Goal: Task Accomplishment & Management: Use online tool/utility

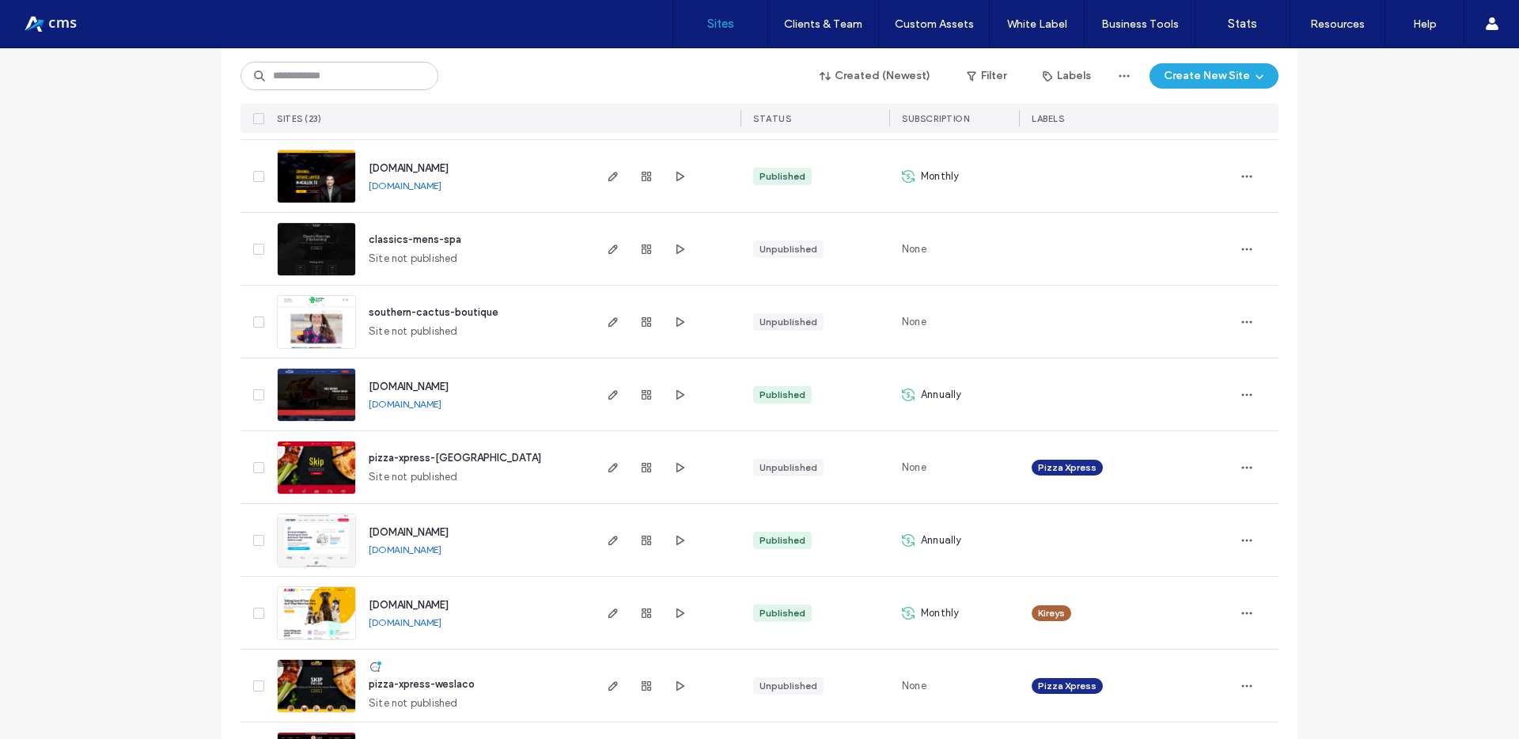
scroll to position [1192, 0]
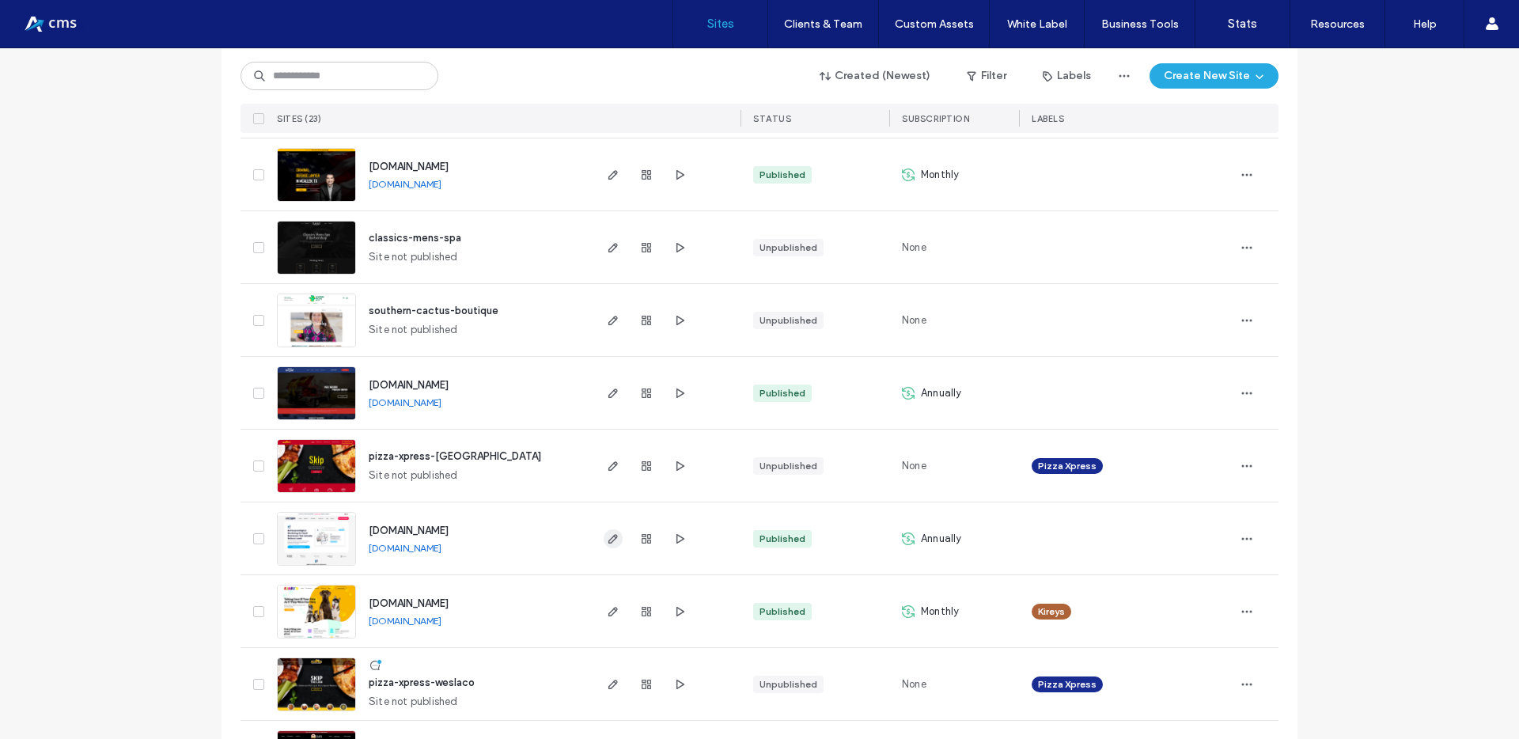
click at [607, 536] on icon "button" at bounding box center [613, 538] width 13 height 13
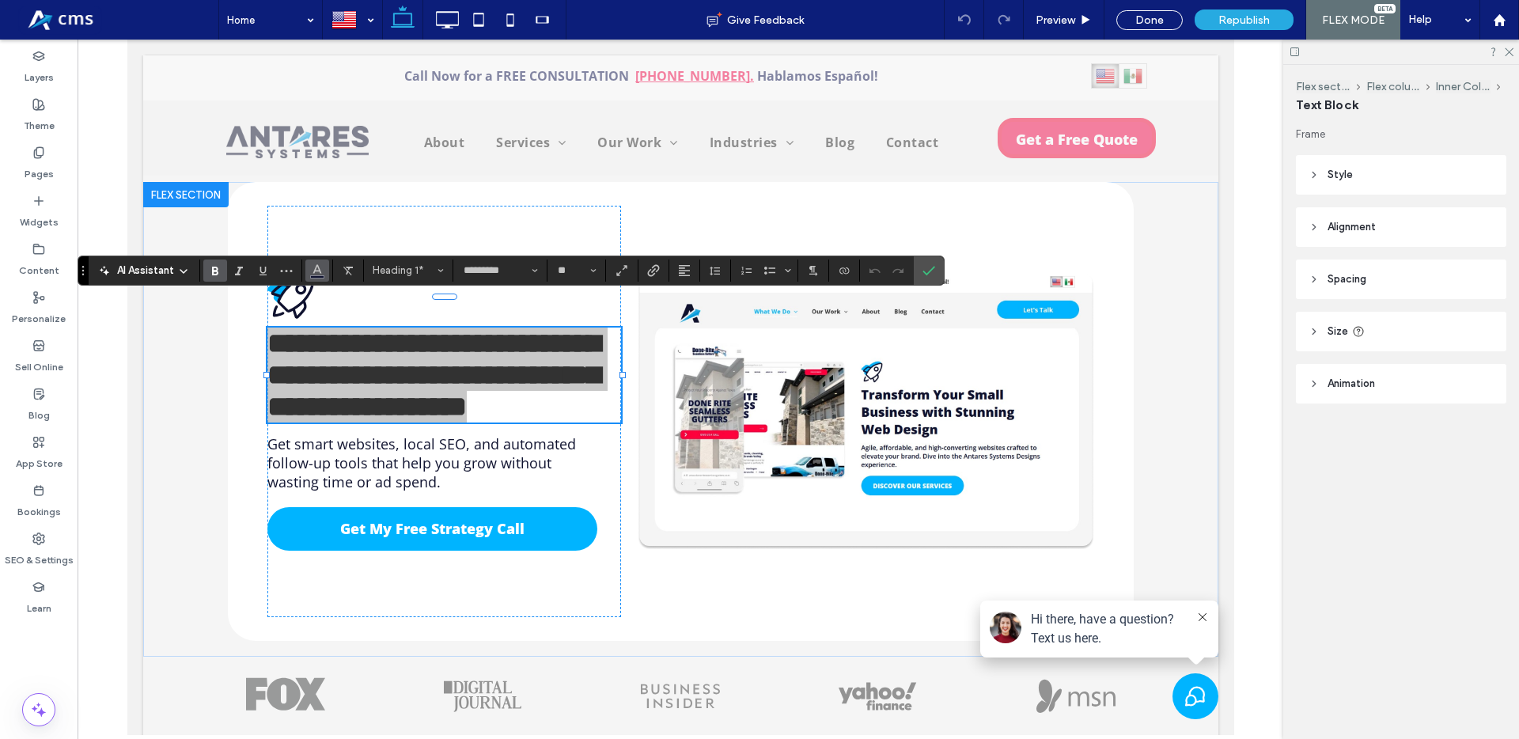
click at [319, 272] on icon "Color" at bounding box center [317, 269] width 13 height 13
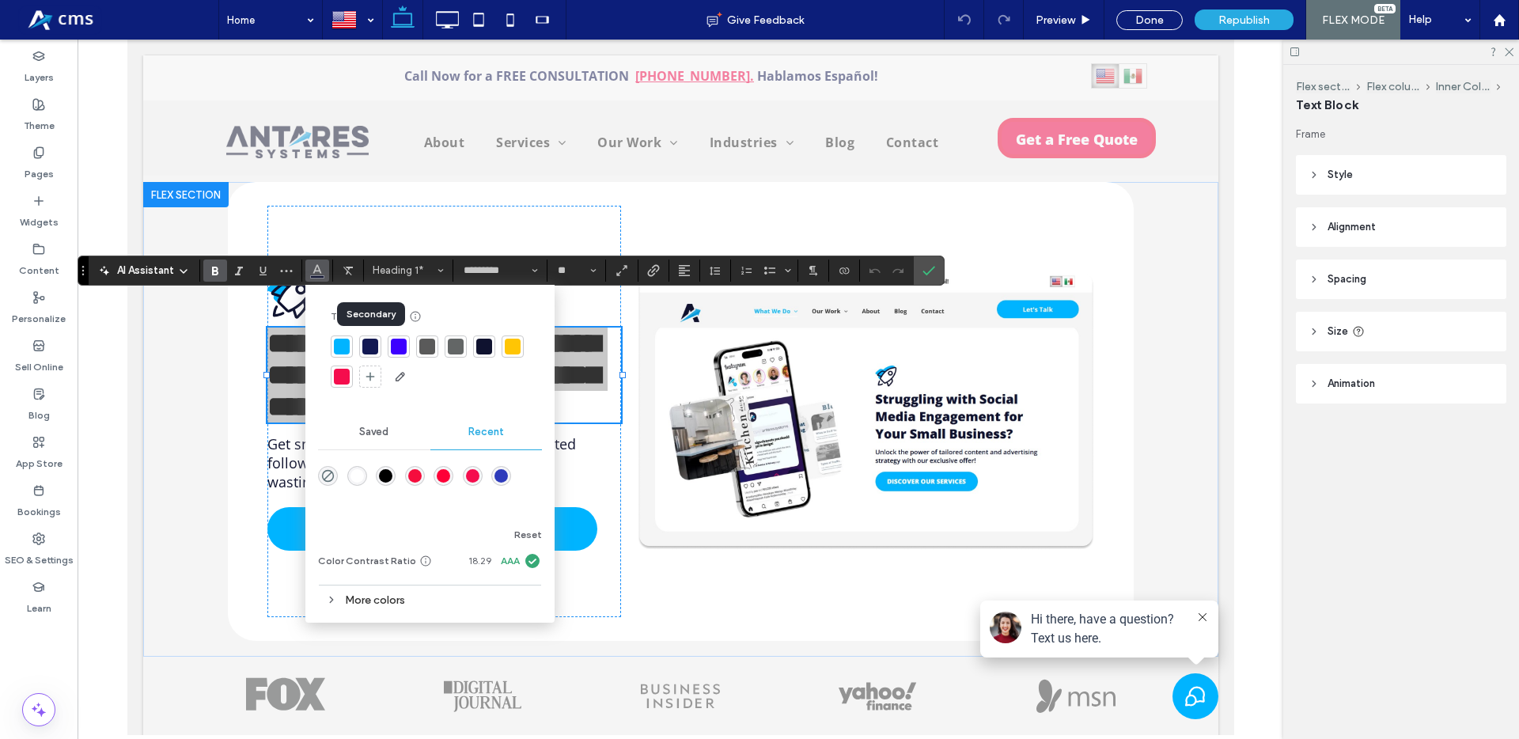
click at [370, 348] on div at bounding box center [370, 347] width 16 height 16
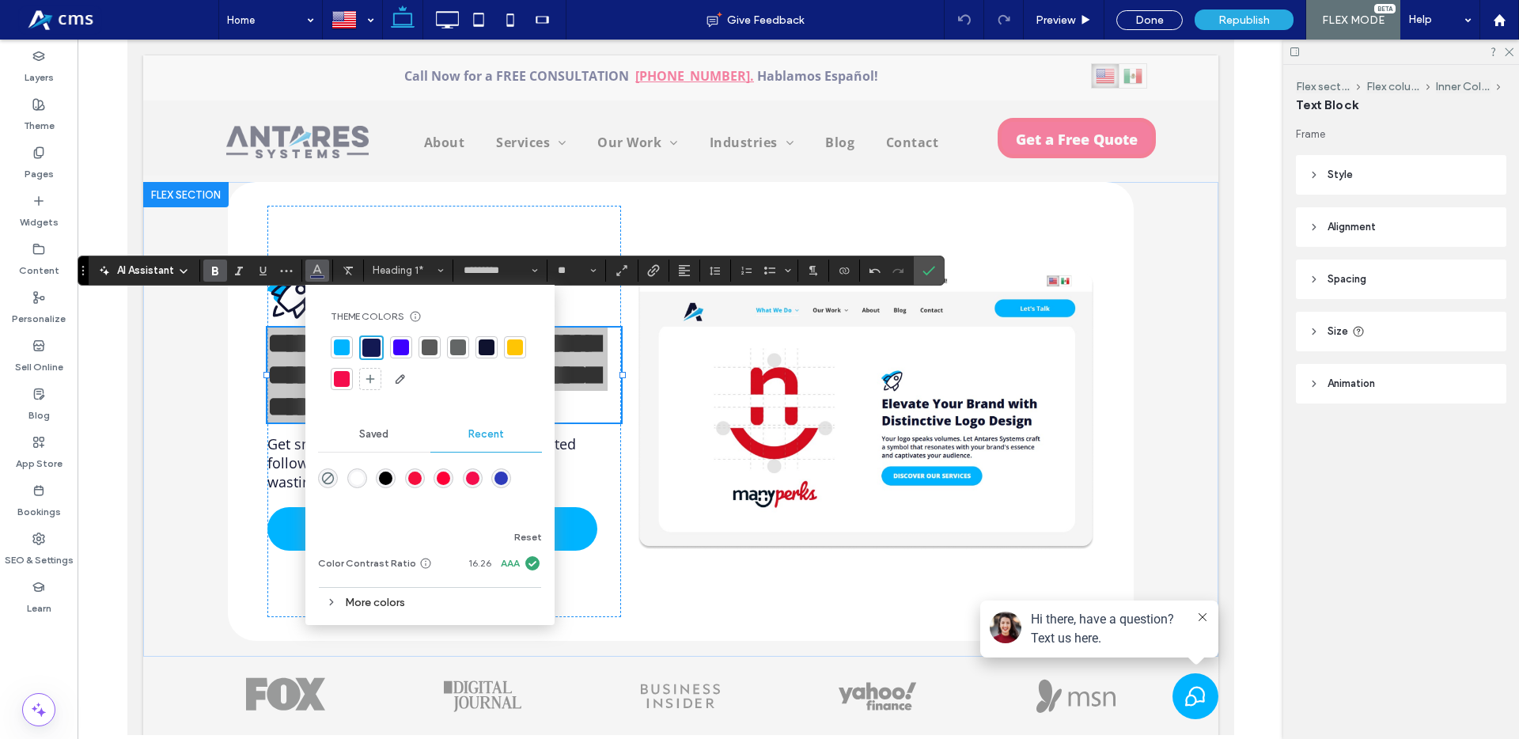
click at [347, 347] on div at bounding box center [342, 347] width 16 height 16
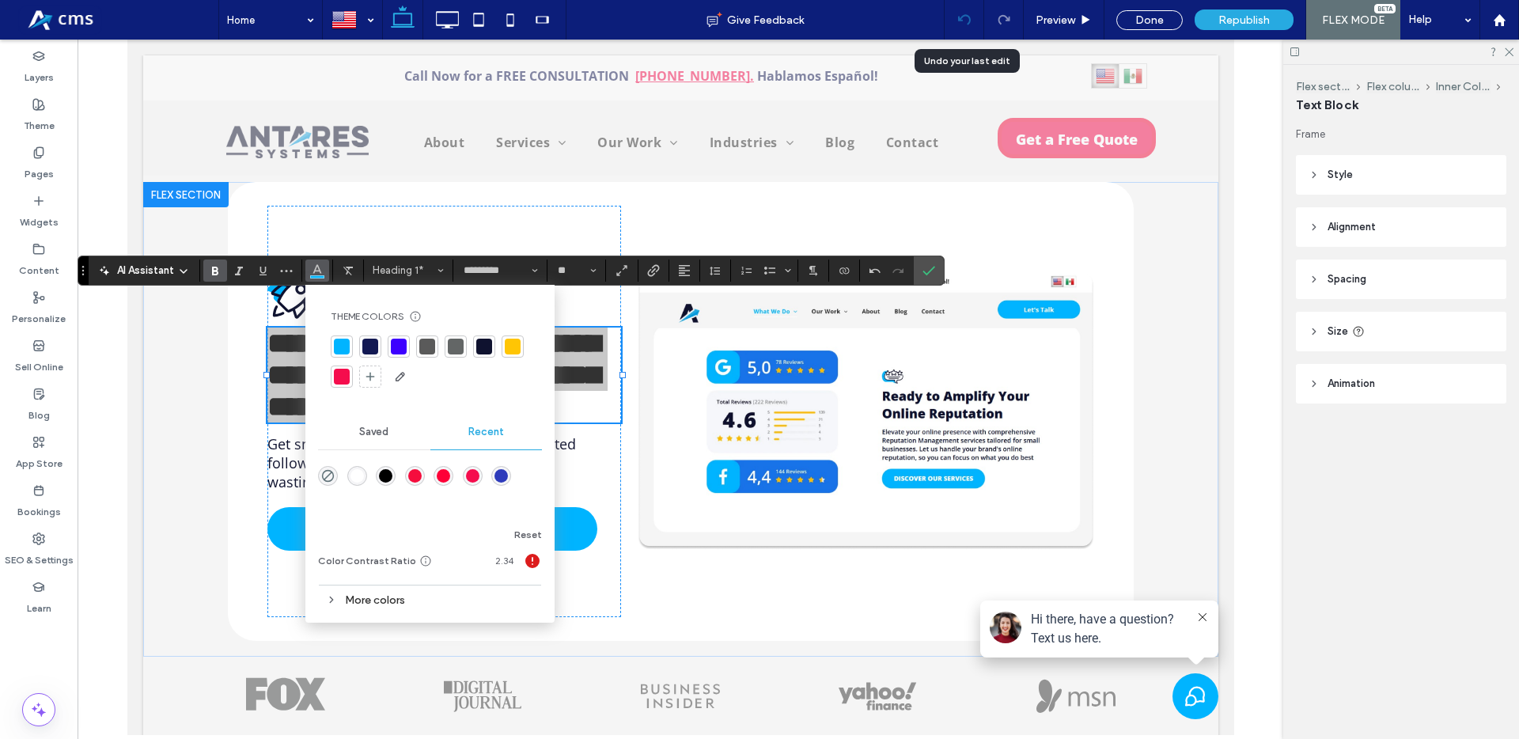
click at [975, 21] on div at bounding box center [964, 19] width 39 height 13
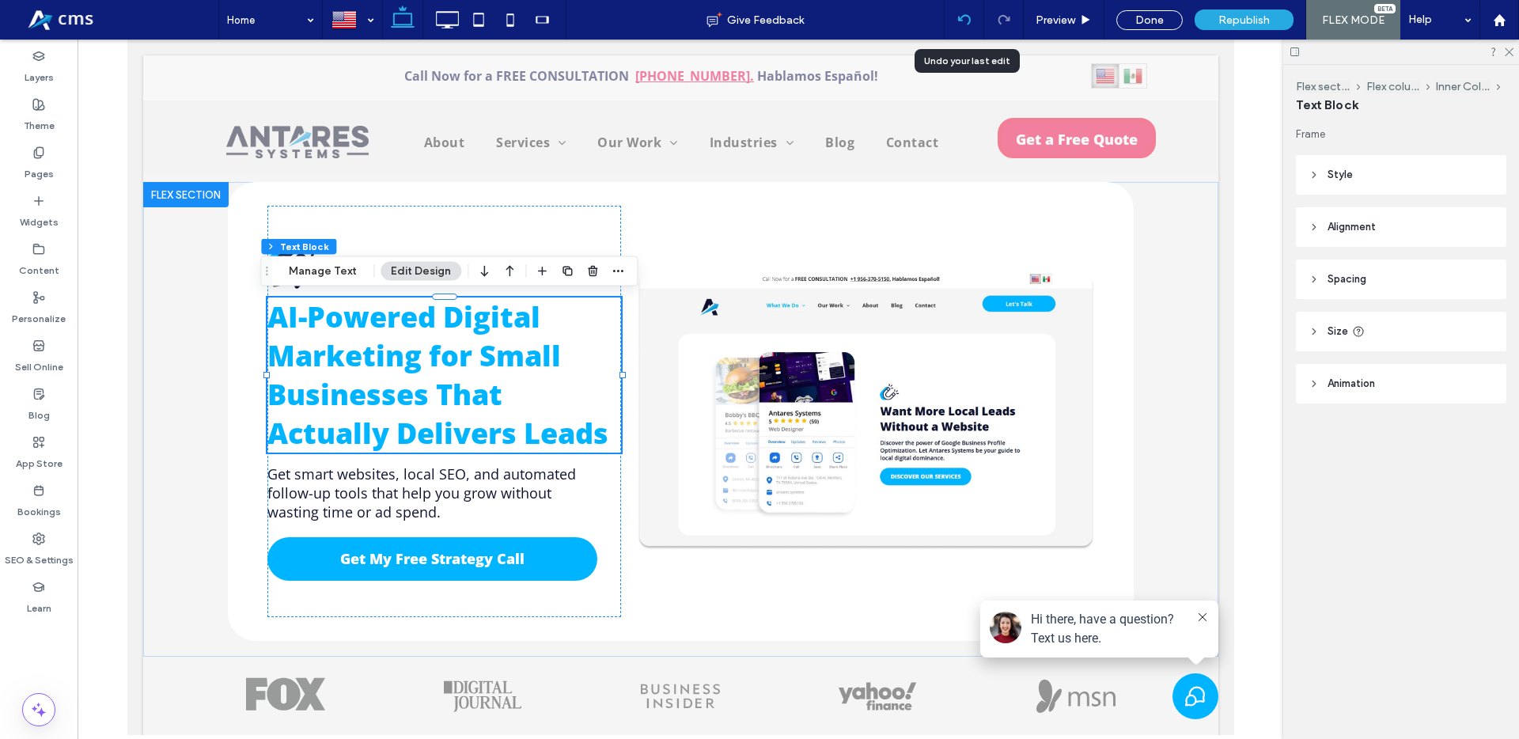
click at [968, 22] on icon at bounding box center [964, 19] width 13 height 13
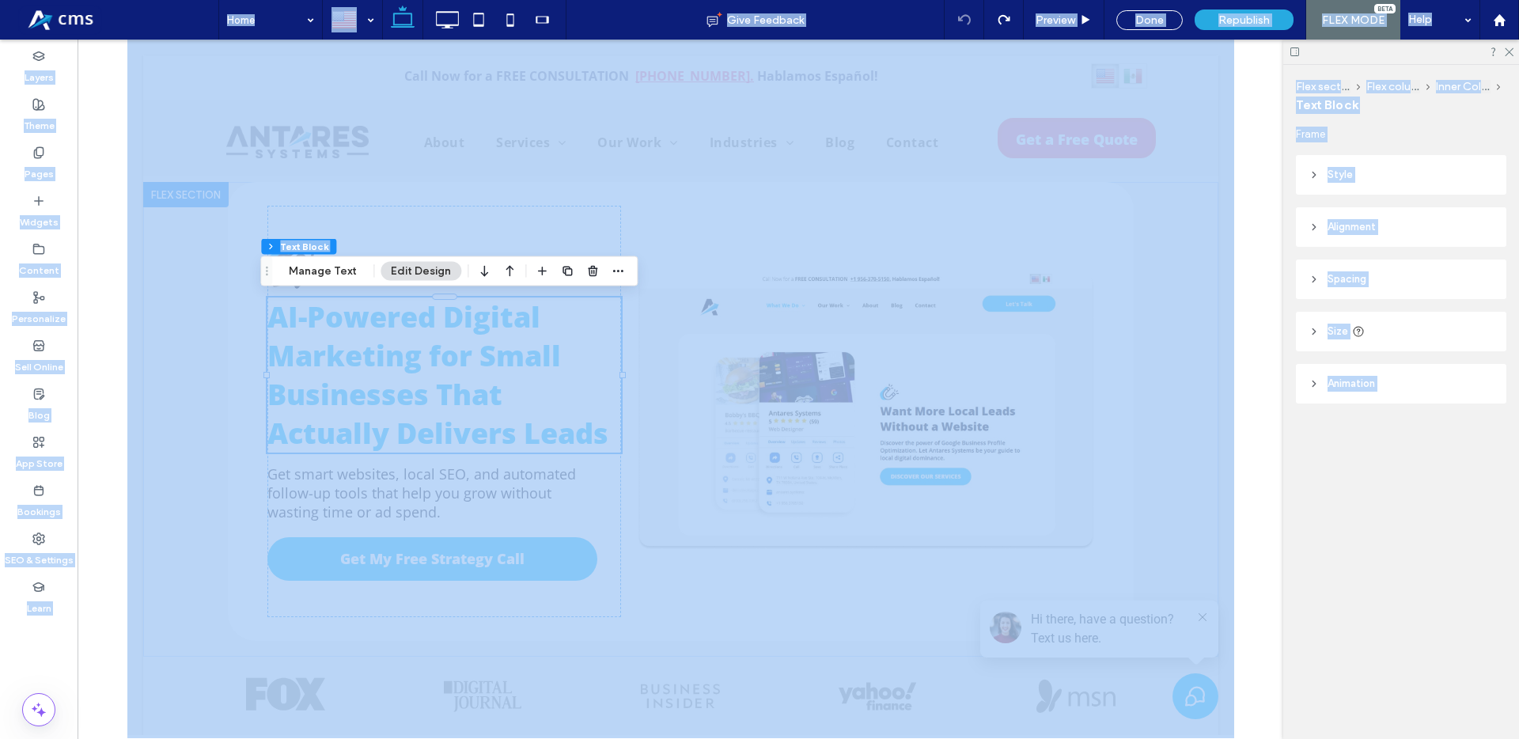
click at [968, 24] on div at bounding box center [759, 369] width 1519 height 739
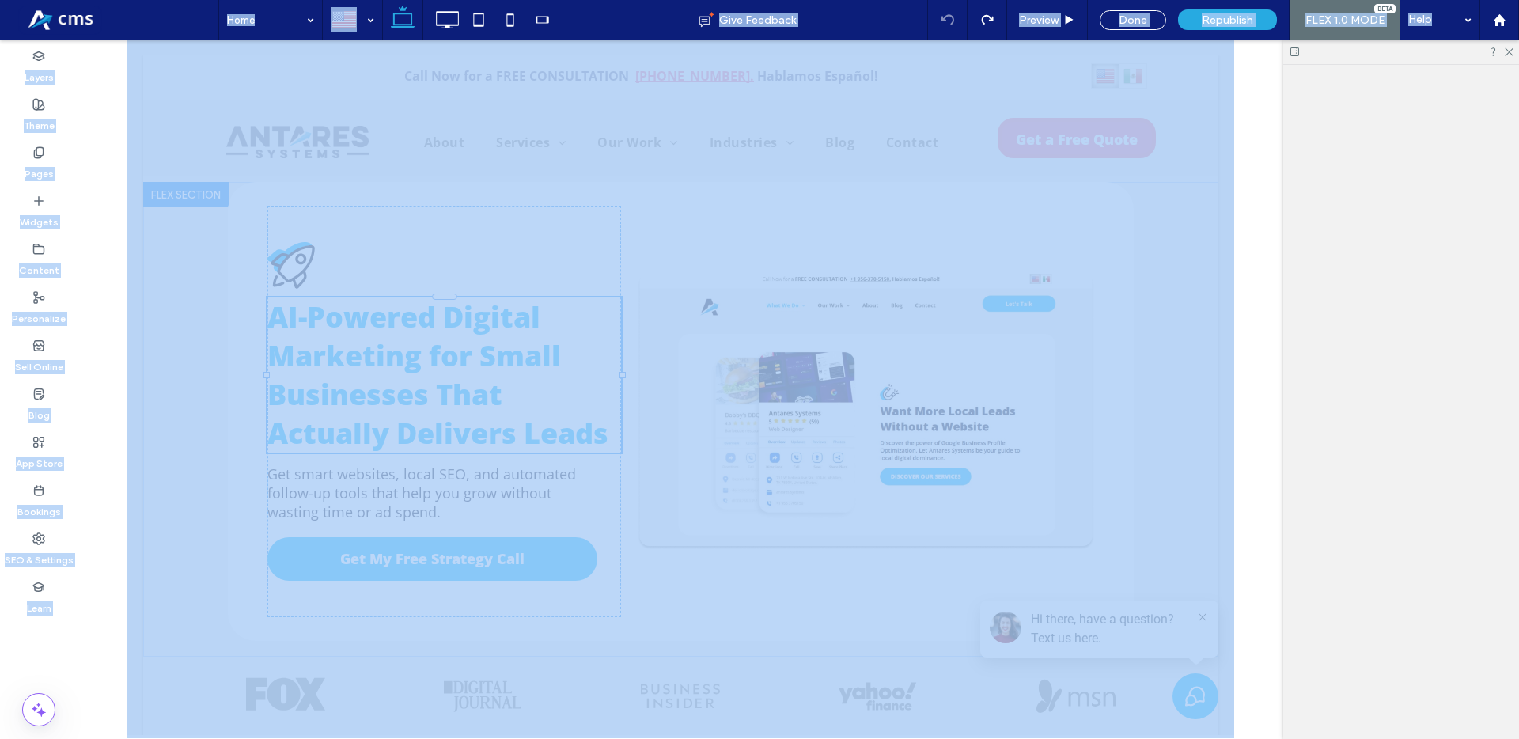
click at [967, 24] on div at bounding box center [759, 369] width 1519 height 739
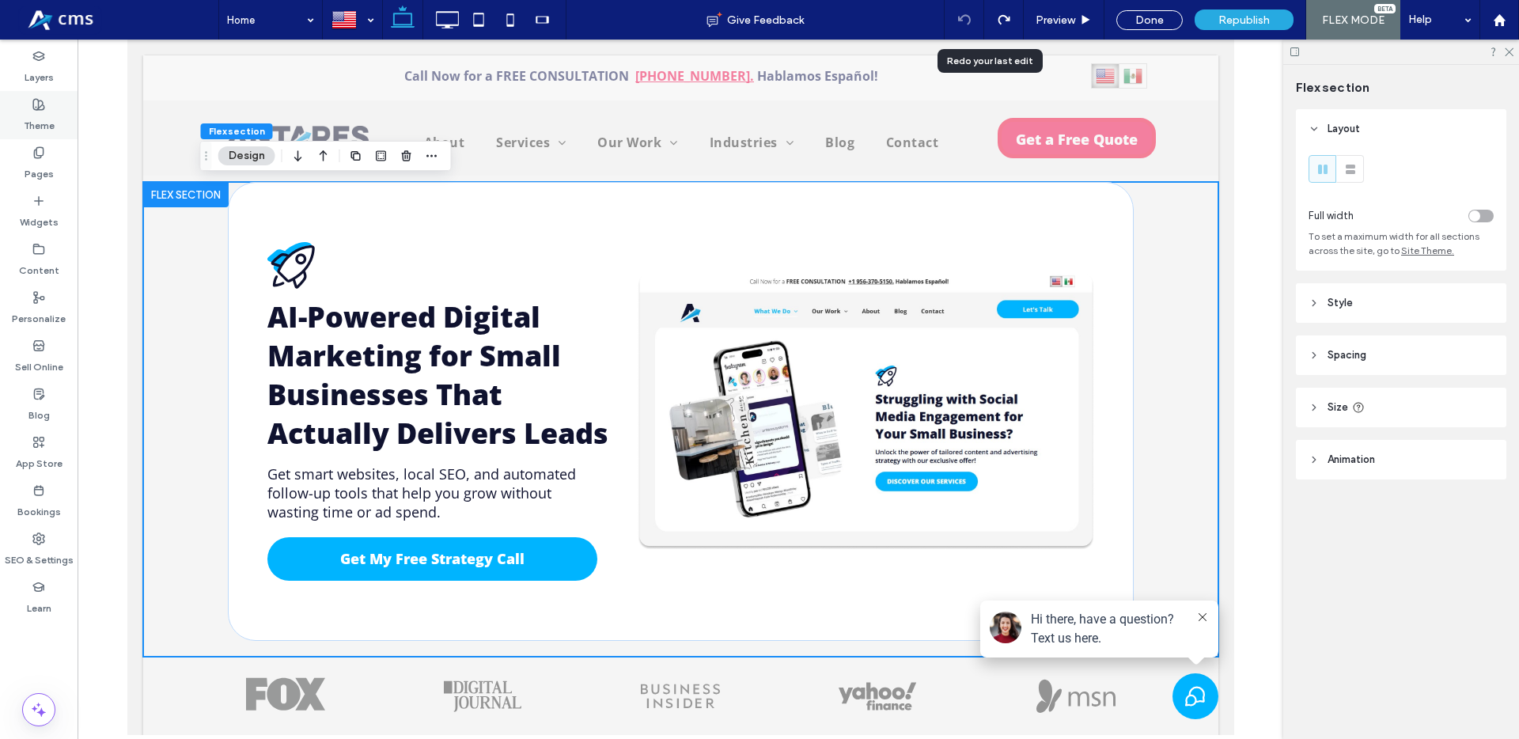
click at [40, 104] on icon at bounding box center [38, 104] width 13 height 13
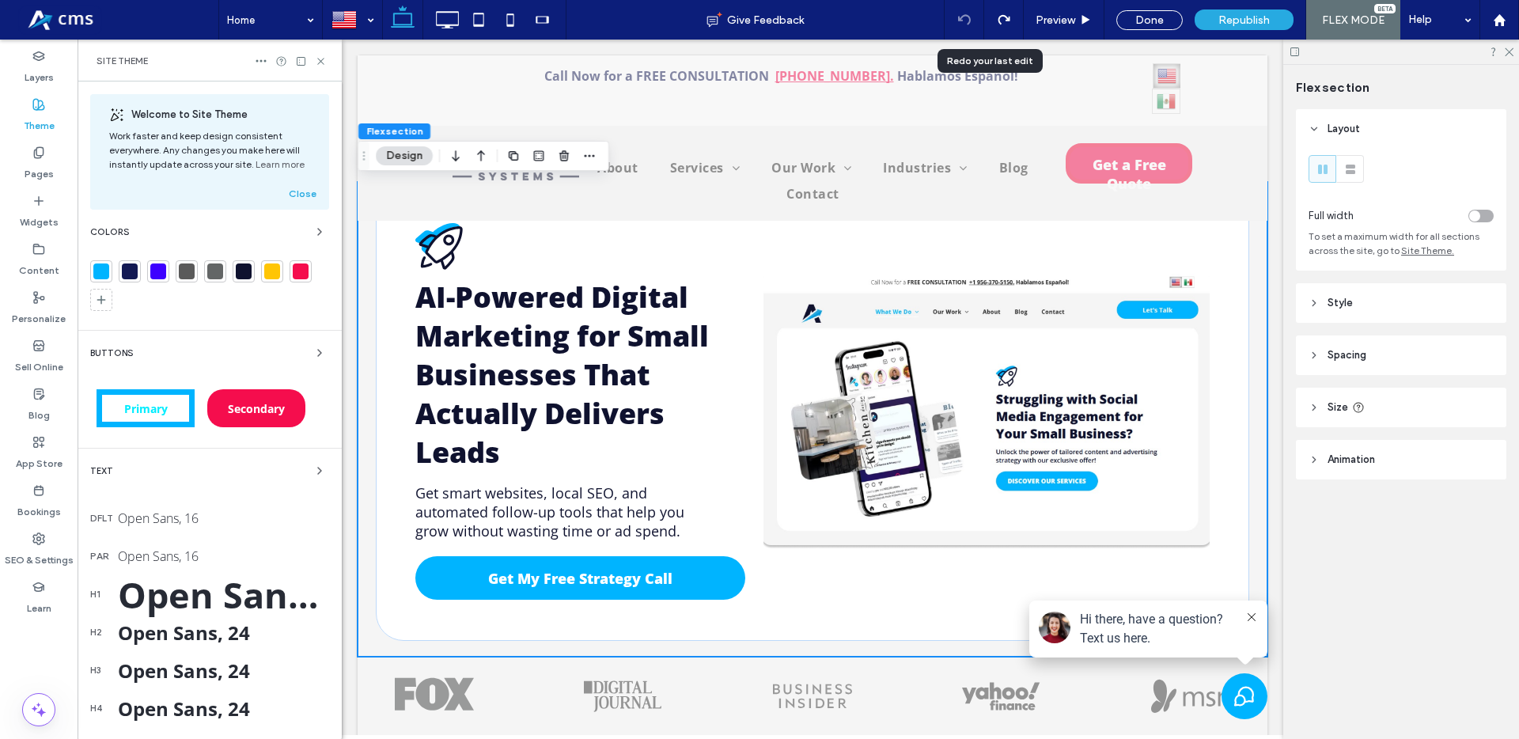
click at [105, 277] on div at bounding box center [101, 271] width 16 height 16
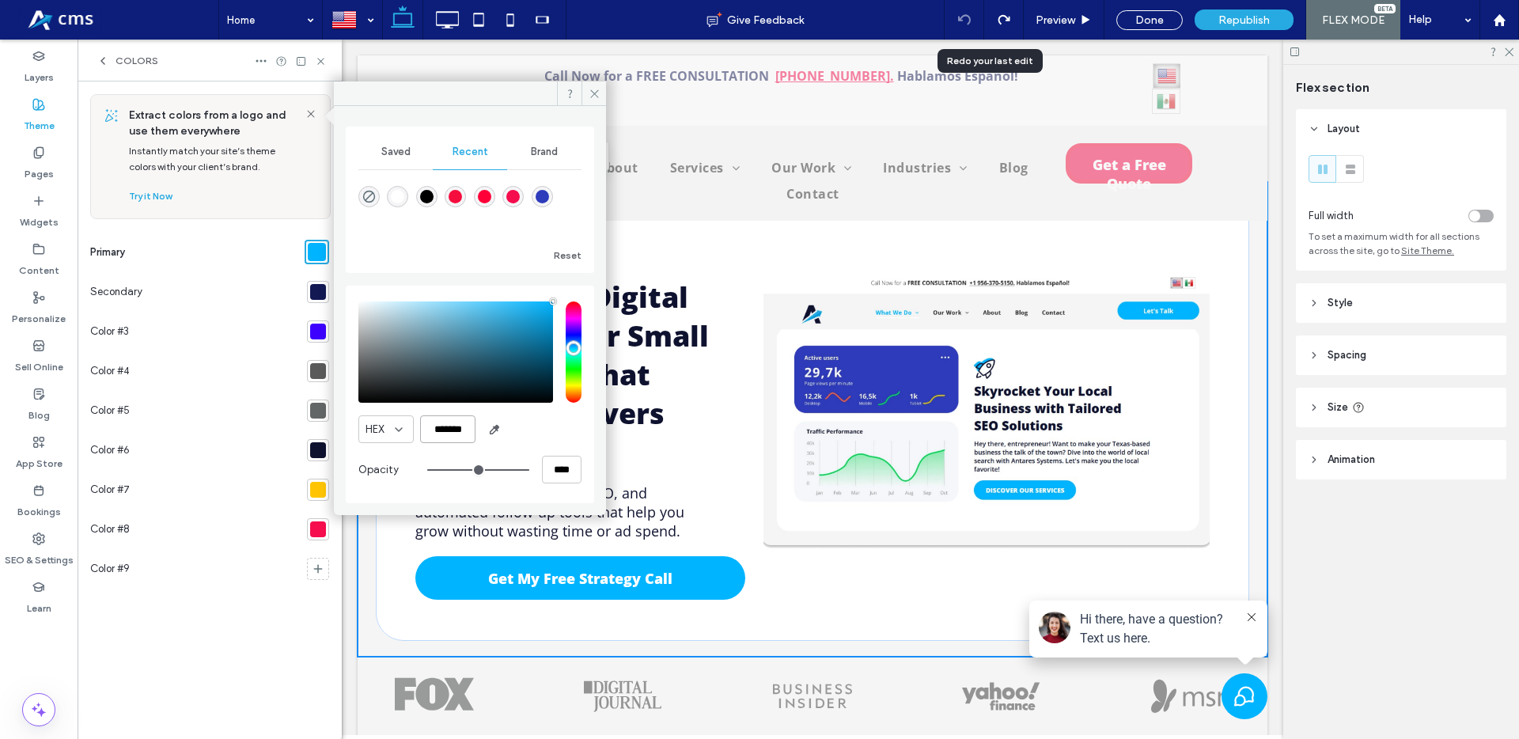
click at [435, 427] on input "*******" at bounding box center [447, 429] width 55 height 28
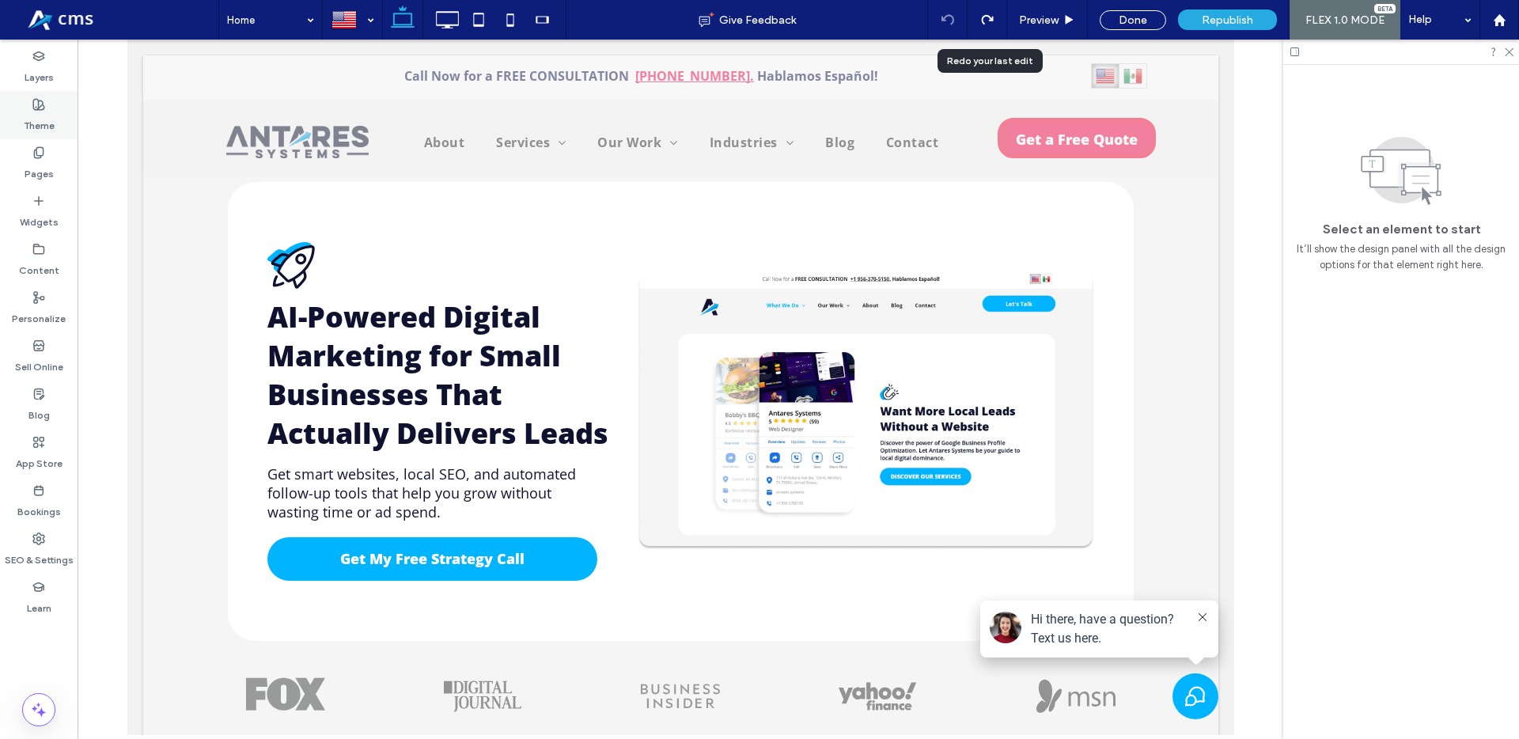
click at [52, 114] on label "Theme" at bounding box center [39, 122] width 31 height 22
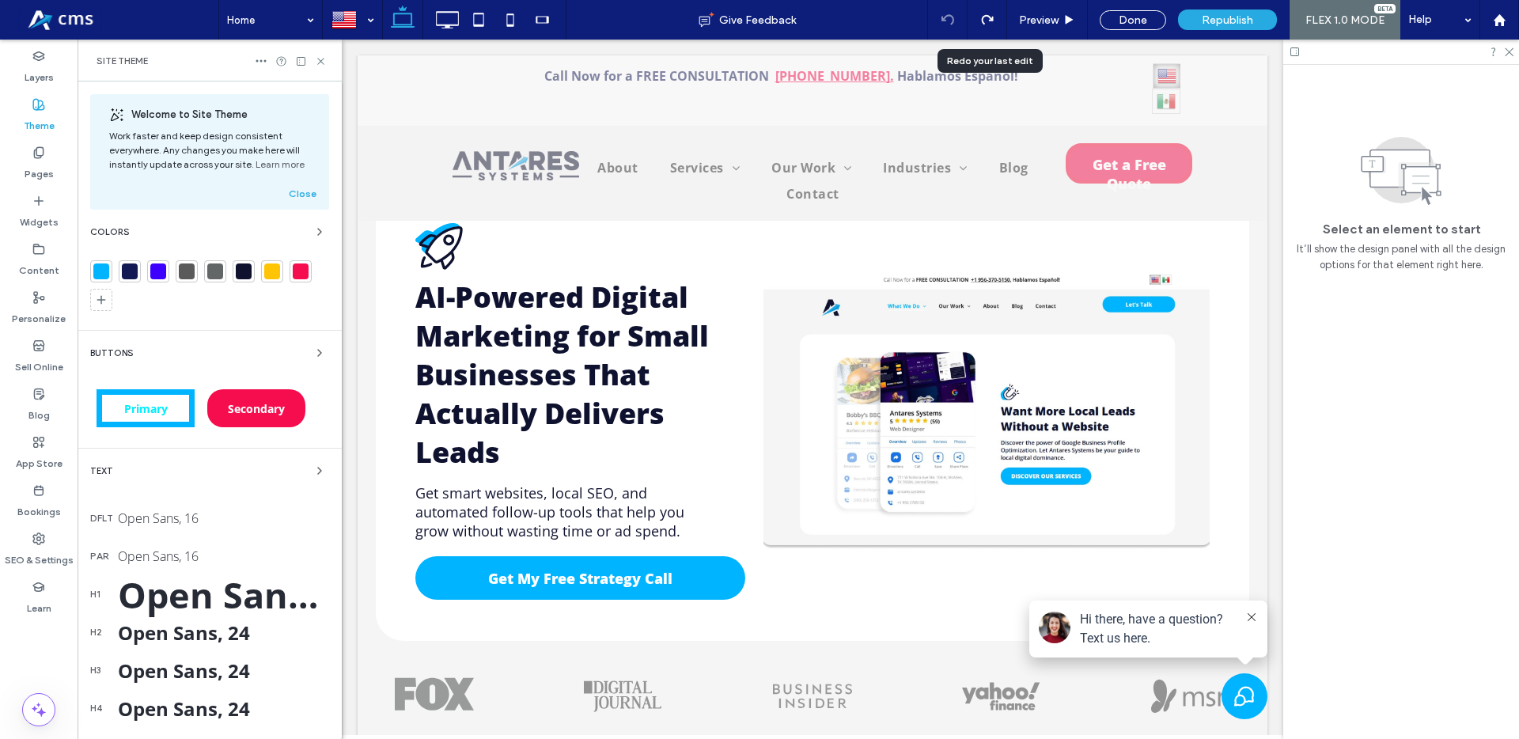
click at [132, 272] on div at bounding box center [130, 271] width 16 height 16
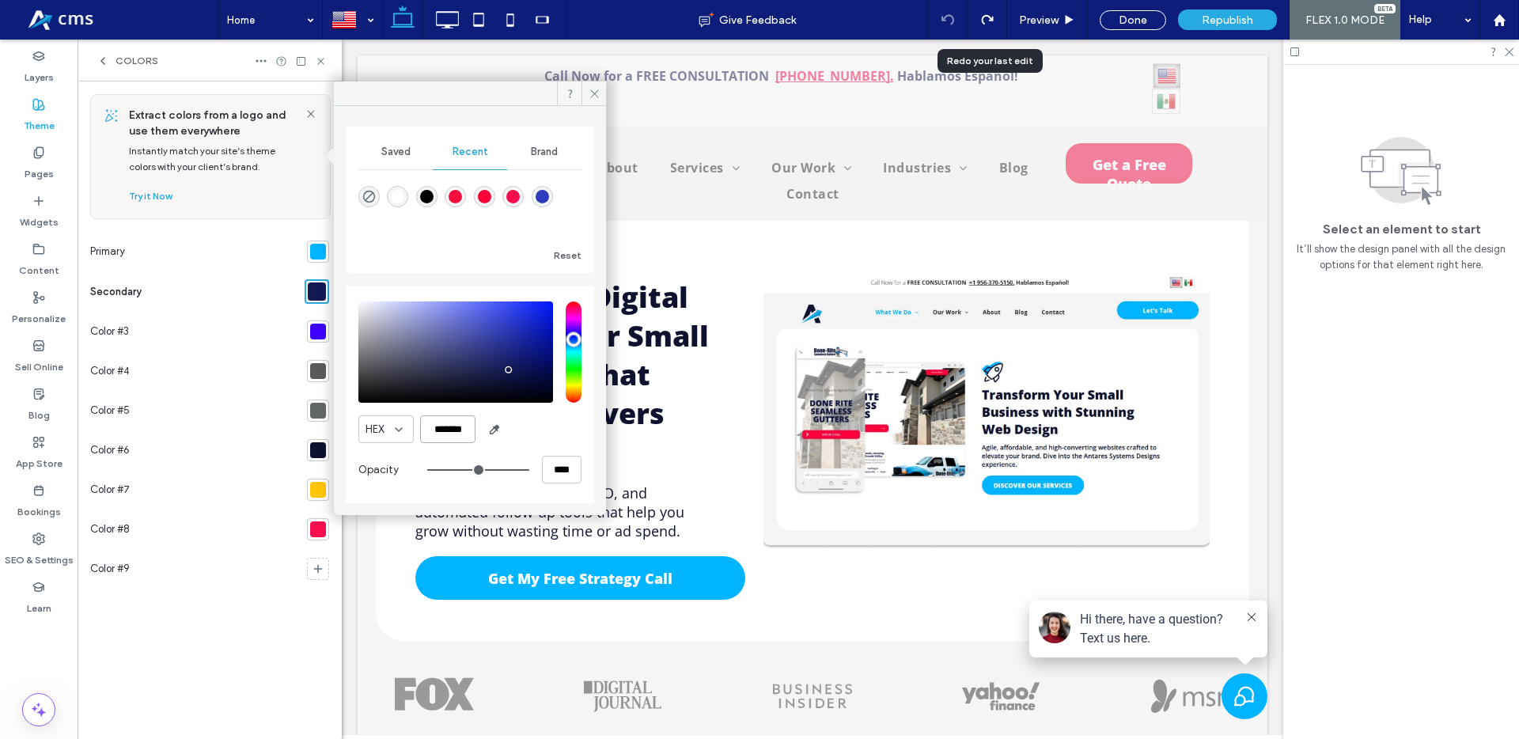
click at [439, 428] on input "*******" at bounding box center [447, 429] width 55 height 28
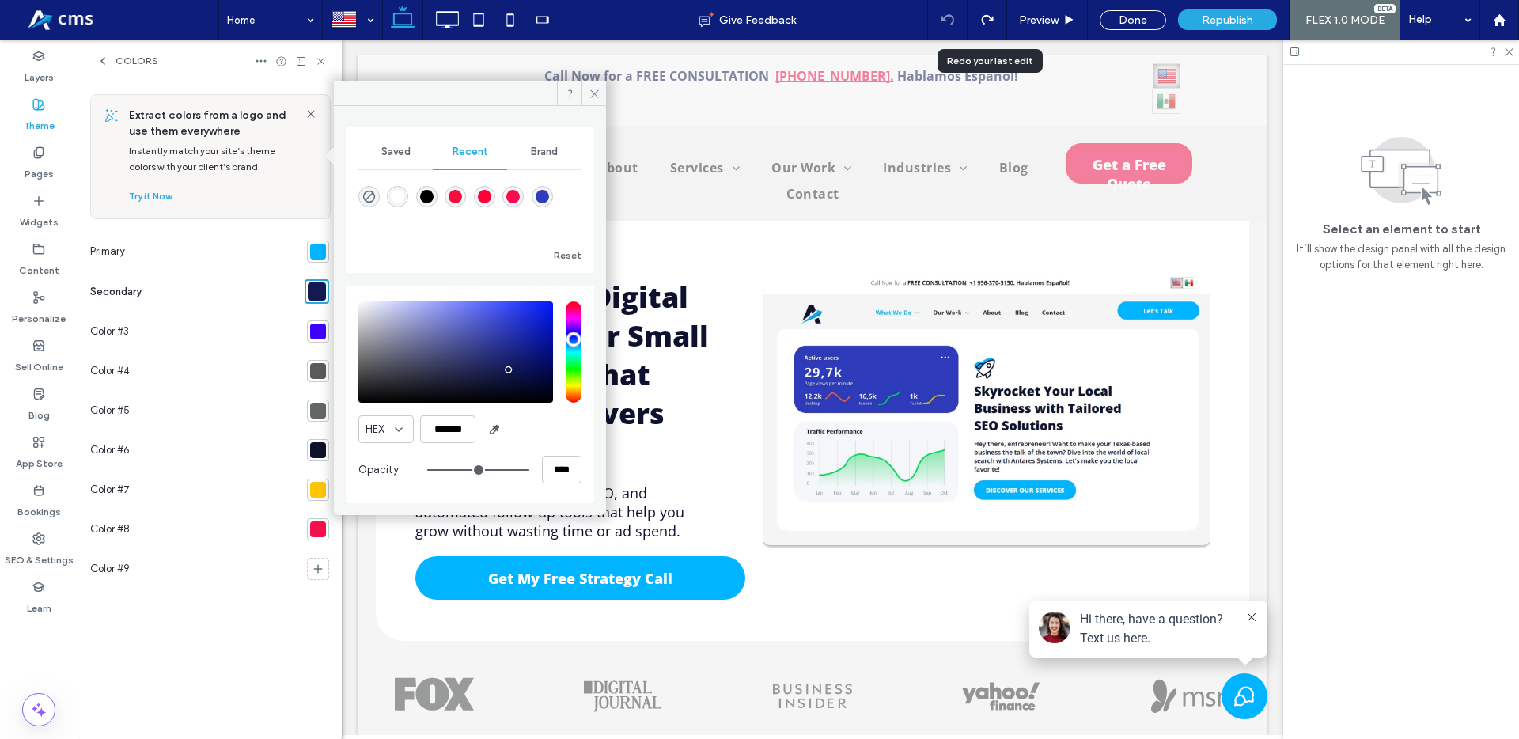
click at [314, 374] on div at bounding box center [318, 371] width 16 height 16
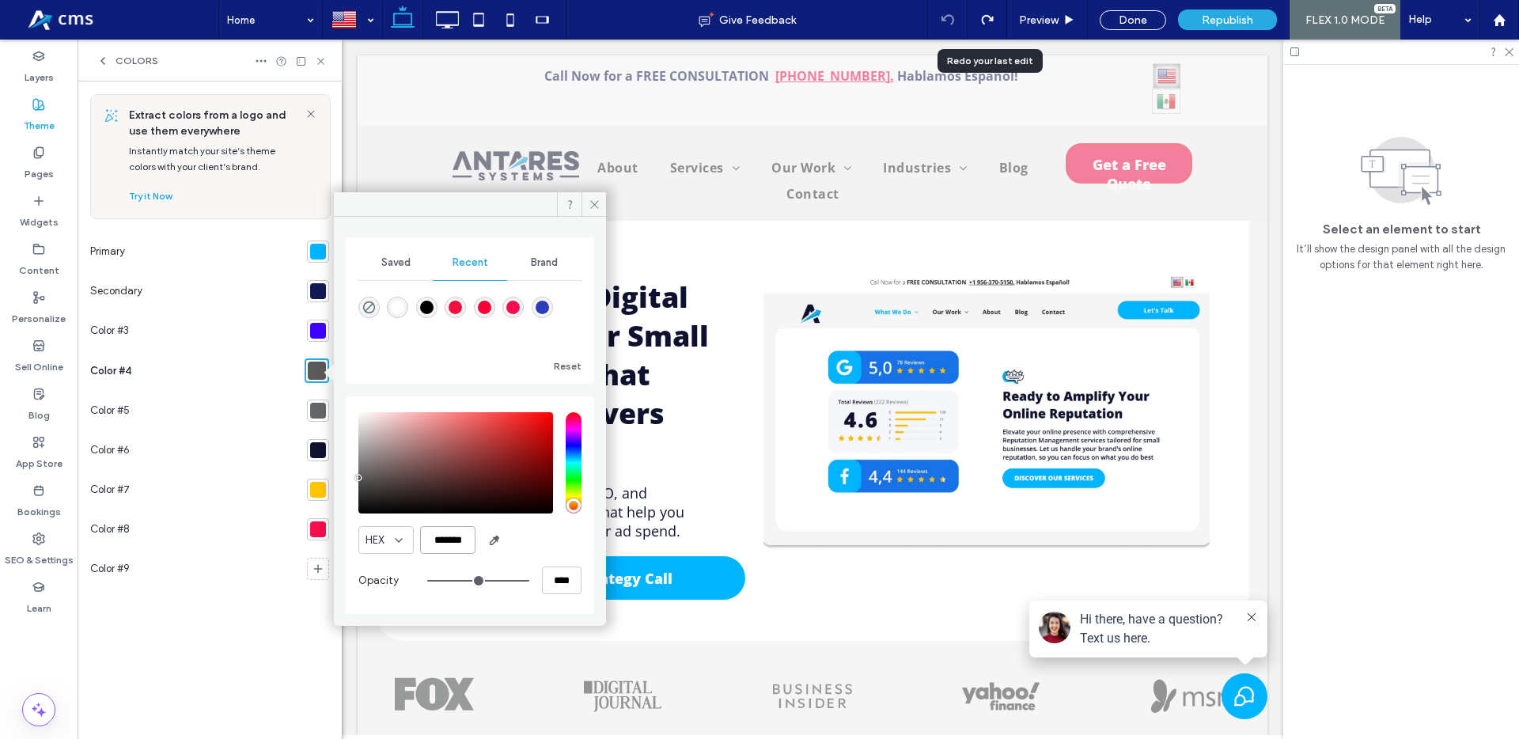
click at [432, 540] on input "*******" at bounding box center [447, 540] width 55 height 28
